Goal: Transaction & Acquisition: Purchase product/service

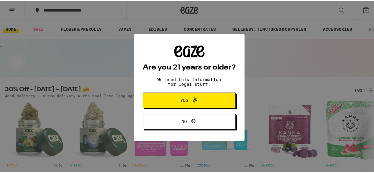
click at [186, 105] on button "Yes" at bounding box center [189, 99] width 93 height 15
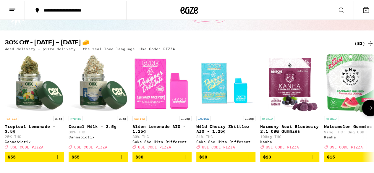
scroll to position [46, 0]
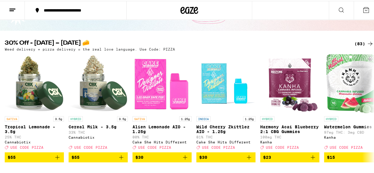
click at [367, 42] on icon at bounding box center [370, 42] width 7 height 7
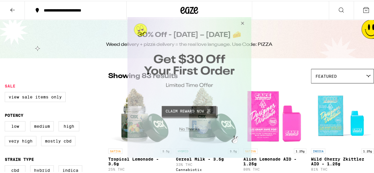
click at [188, 126] on button "Close Modal" at bounding box center [188, 128] width 120 height 9
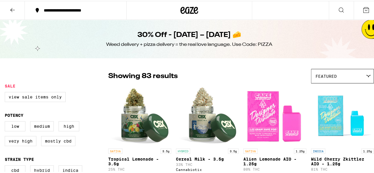
click at [363, 10] on icon at bounding box center [366, 9] width 7 height 7
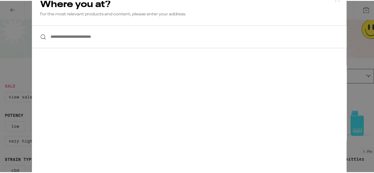
click at [351, 11] on div "**********" at bounding box center [189, 86] width 379 height 173
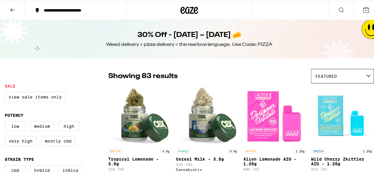
click at [11, 11] on icon at bounding box center [12, 9] width 7 height 7
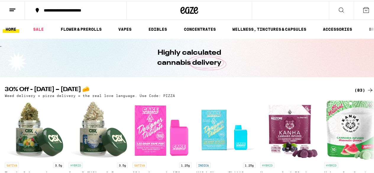
click at [13, 8] on line at bounding box center [12, 8] width 6 height 0
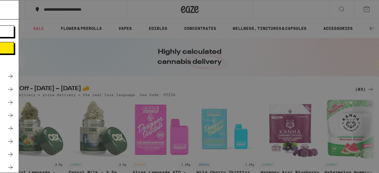
click at [127, 102] on icon at bounding box center [130, 102] width 7 height 7
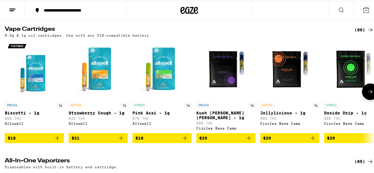
scroll to position [194, 0]
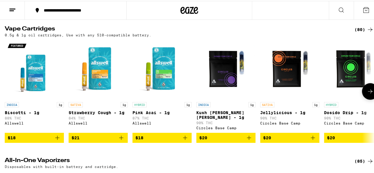
click at [313, 139] on icon "Add to bag" at bounding box center [313, 137] width 4 height 4
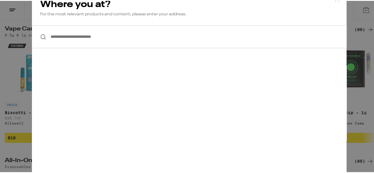
click at [345, 45] on div "**********" at bounding box center [189, 86] width 379 height 173
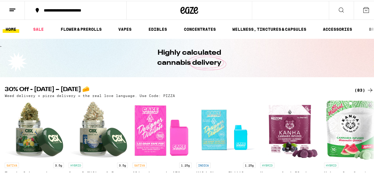
click at [13, 8] on line at bounding box center [12, 8] width 6 height 0
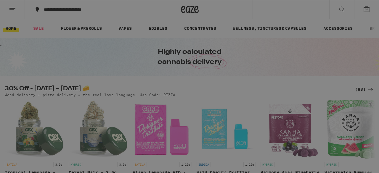
click at [51, 28] on button "Log In" at bounding box center [82, 31] width 104 height 12
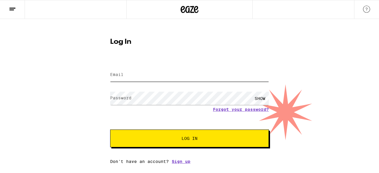
type input "[EMAIL_ADDRESS][DOMAIN_NAME]"
click at [148, 138] on span "Log In" at bounding box center [189, 138] width 111 height 4
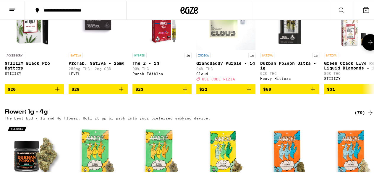
scroll to position [247, 0]
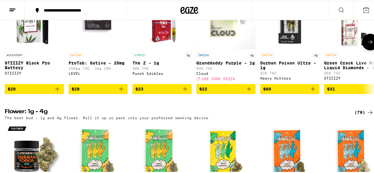
click at [58, 92] on icon "Add to bag" at bounding box center [57, 88] width 7 height 7
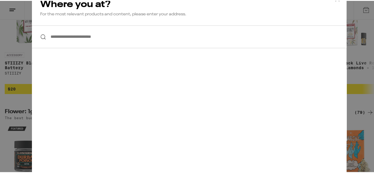
click at [80, 39] on input "**********" at bounding box center [189, 36] width 315 height 23
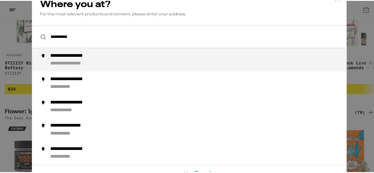
click at [80, 62] on div "**********" at bounding box center [76, 63] width 52 height 6
type input "**********"
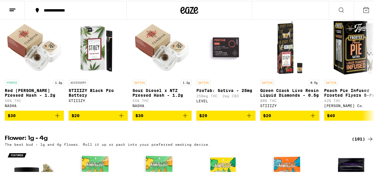
scroll to position [216, 0]
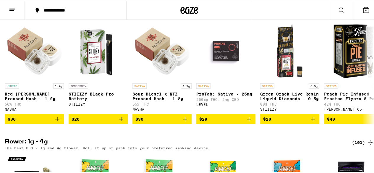
click at [124, 110] on div "ACCESSORY STIIIZY Black Pro Battery STIIIZY" at bounding box center [98, 97] width 59 height 28
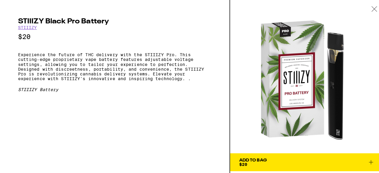
scroll to position [203, 0]
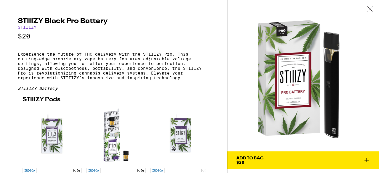
click at [258, 160] on div "Add To Bag" at bounding box center [249, 158] width 27 height 4
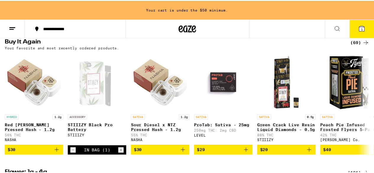
scroll to position [222, 0]
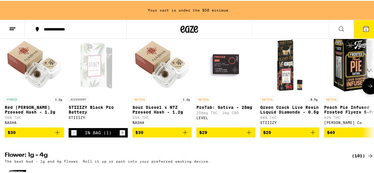
click at [313, 137] on button "$20" at bounding box center [289, 132] width 59 height 10
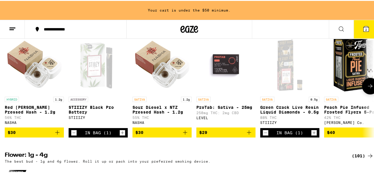
click at [314, 136] on icon "Increment" at bounding box center [314, 131] width 5 height 7
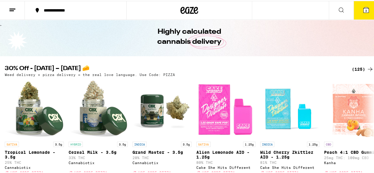
scroll to position [21, 0]
click at [338, 9] on icon at bounding box center [341, 9] width 7 height 7
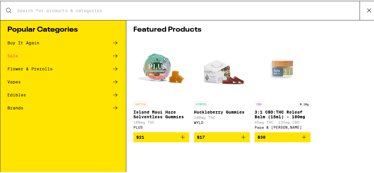
scroll to position [0, 0]
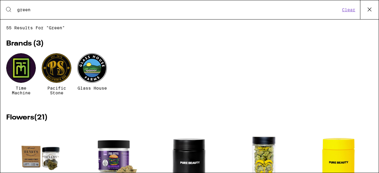
type input "Green crack"
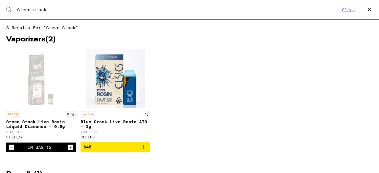
click at [350, 10] on button "Clear" at bounding box center [348, 9] width 17 height 5
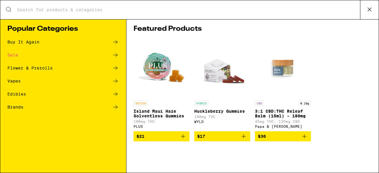
click at [116, 54] on icon at bounding box center [115, 55] width 5 height 4
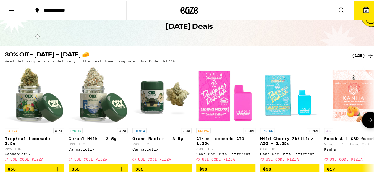
scroll to position [34, 0]
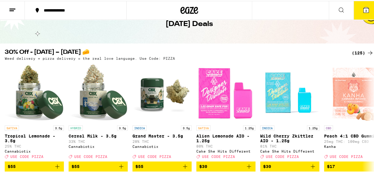
click at [354, 52] on div "(125)" at bounding box center [363, 52] width 22 height 7
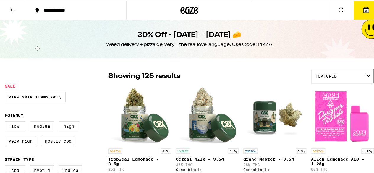
click at [367, 75] on icon at bounding box center [369, 75] width 4 height 2
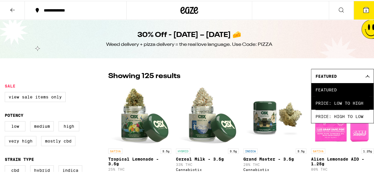
click at [342, 105] on span "Price: Low to High" at bounding box center [343, 102] width 54 height 13
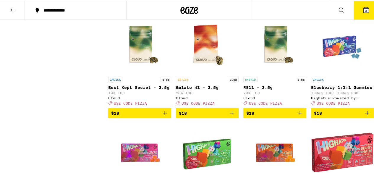
scroll to position [746, 0]
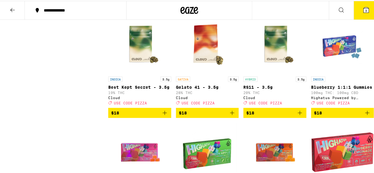
click at [230, 114] on icon "Add to bag" at bounding box center [232, 112] width 4 height 4
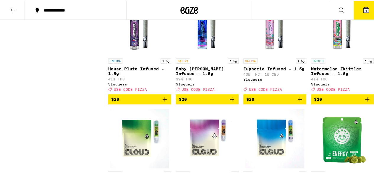
scroll to position [1213, 0]
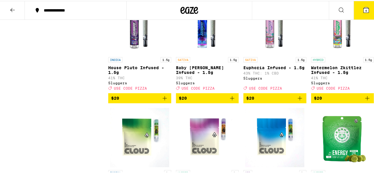
click at [230, 99] on icon "Add to bag" at bounding box center [232, 97] width 4 height 4
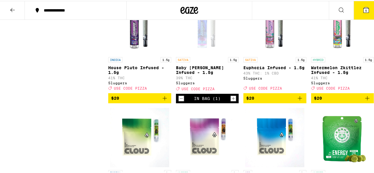
click at [298, 101] on icon "Add to bag" at bounding box center [300, 97] width 7 height 7
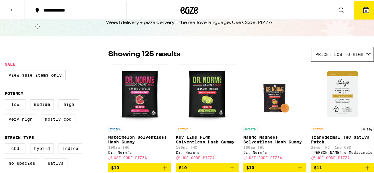
scroll to position [0, 0]
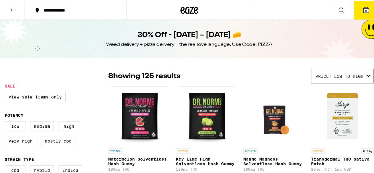
click at [12, 8] on icon at bounding box center [12, 9] width 7 height 7
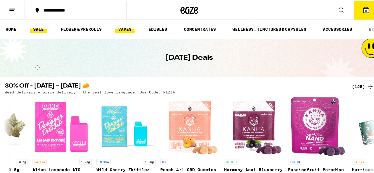
click at [125, 25] on link "VAPES" at bounding box center [124, 28] width 19 height 7
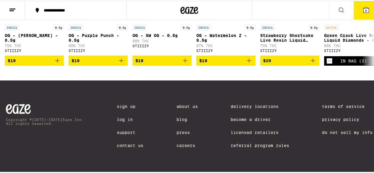
scroll to position [682, 0]
